Goal: Task Accomplishment & Management: Use online tool/utility

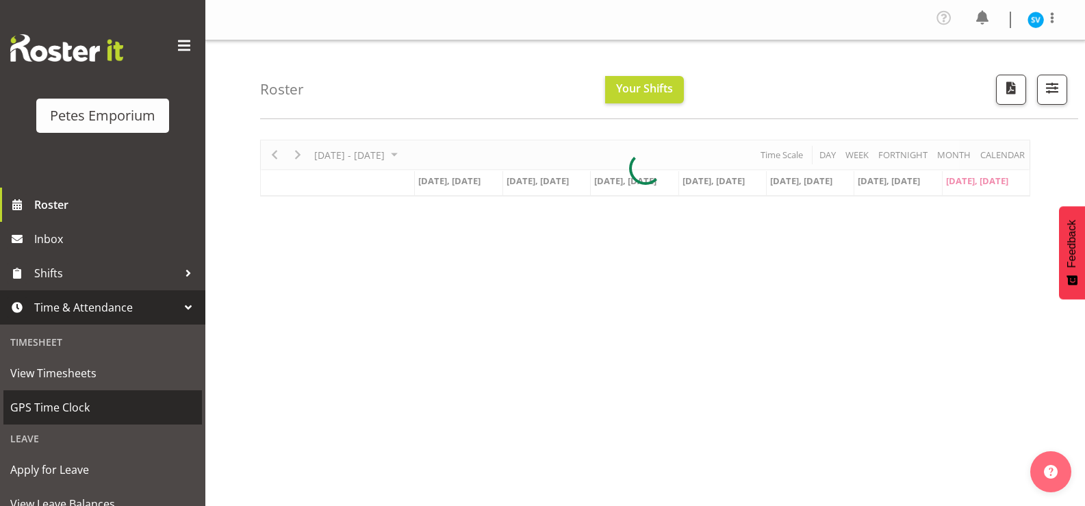
click at [108, 409] on span "GPS Time Clock" at bounding box center [102, 407] width 185 height 21
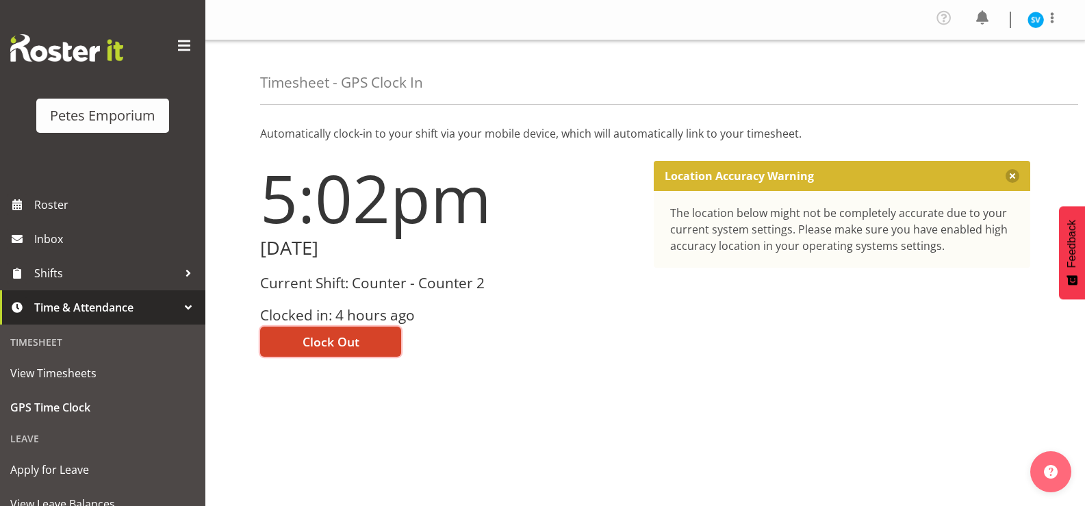
click at [340, 348] on span "Clock Out" at bounding box center [330, 342] width 57 height 18
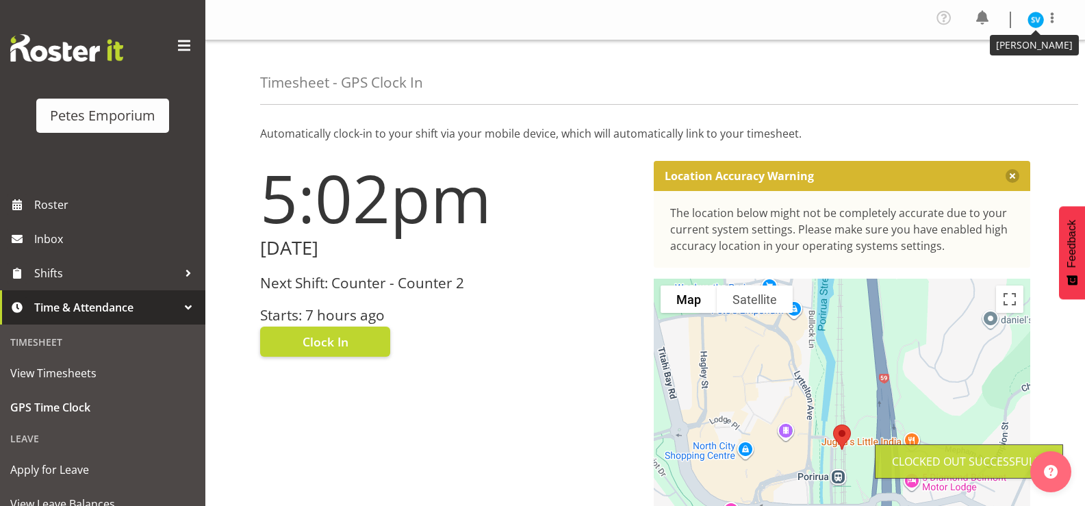
click at [1033, 22] on img at bounding box center [1035, 20] width 16 height 16
